Goal: Understand process/instructions: Learn how to perform a task or action

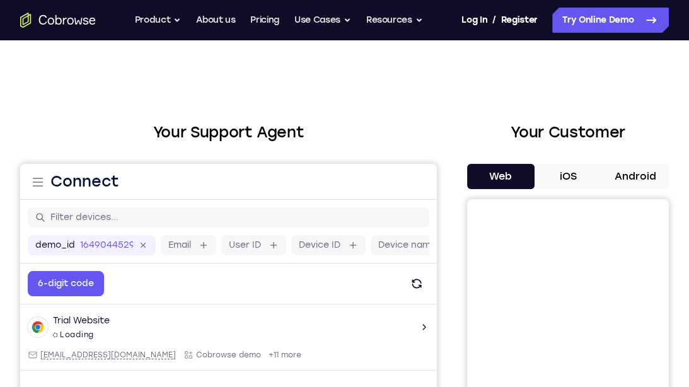
click at [640, 169] on button "Android" at bounding box center [634, 176] width 67 height 25
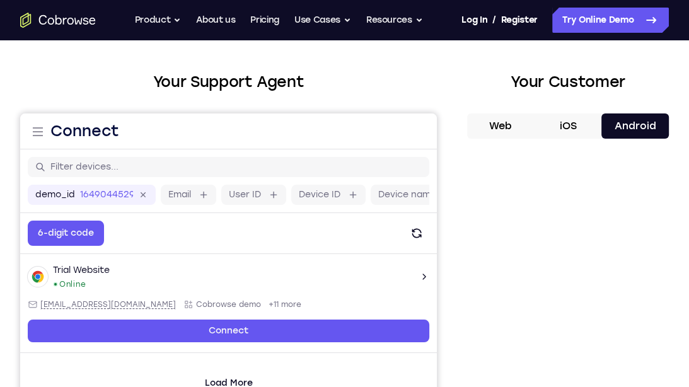
scroll to position [47, 0]
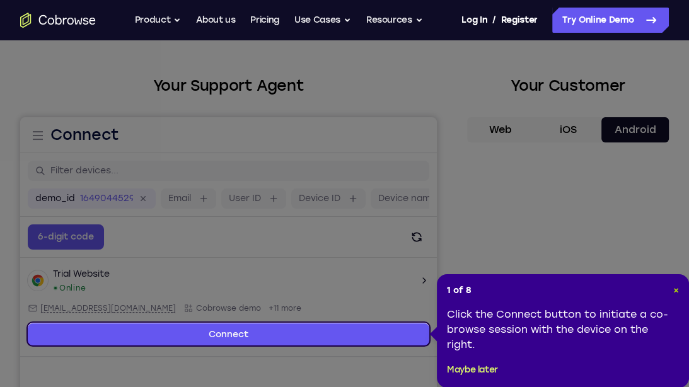
click at [674, 287] on span "×" at bounding box center [676, 290] width 6 height 11
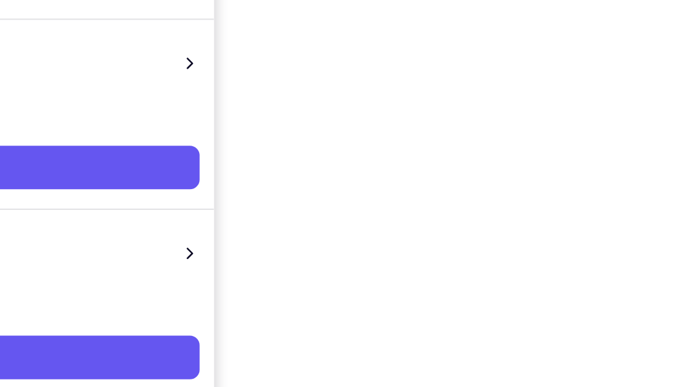
scroll to position [185, 0]
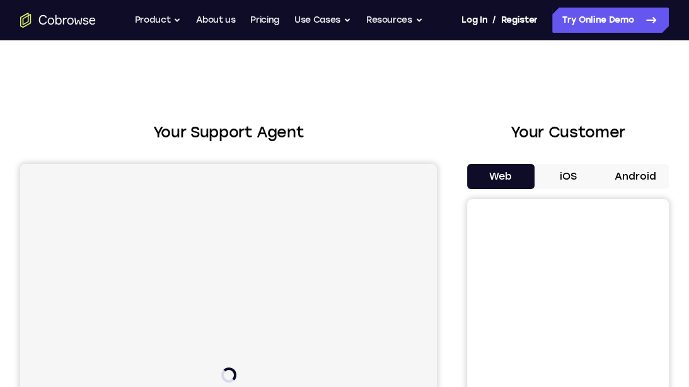
click at [648, 170] on button "Android" at bounding box center [634, 176] width 67 height 25
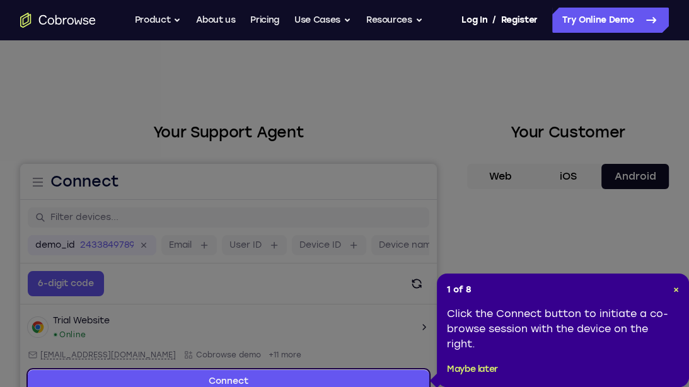
click at [678, 296] on div "1 of 8 × Click the Connect button to initiate a co-browse session with the devi…" at bounding box center [563, 329] width 252 height 113
click at [677, 294] on span "×" at bounding box center [676, 289] width 6 height 11
